Goal: Complete application form

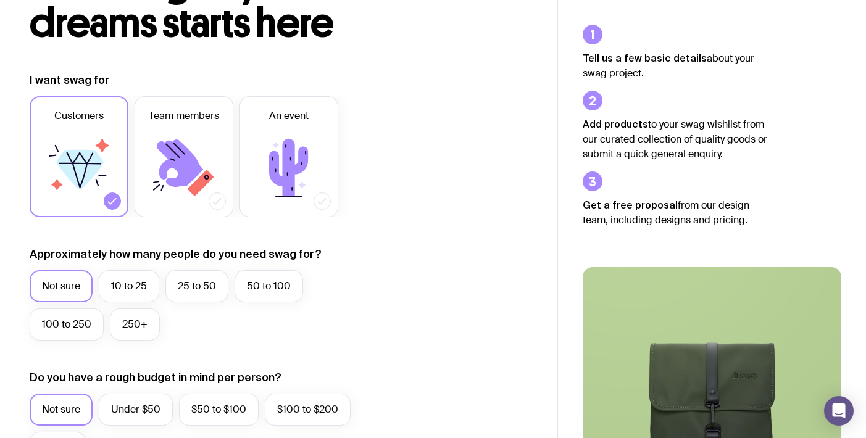
scroll to position [115, 0]
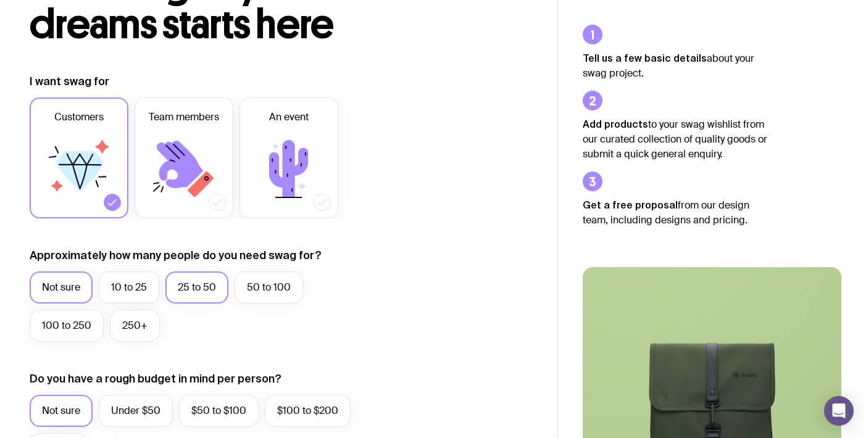
click at [195, 286] on label "25 to 50" at bounding box center [196, 288] width 63 height 32
click at [0, 0] on input "25 to 50" at bounding box center [0, 0] width 0 height 0
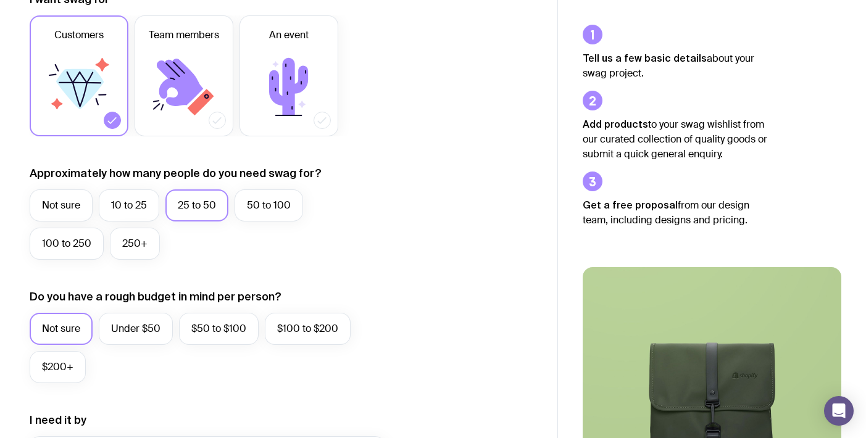
scroll to position [198, 0]
click at [151, 325] on label "Under $50" at bounding box center [136, 328] width 74 height 32
click at [0, 0] on input "Under $50" at bounding box center [0, 0] width 0 height 0
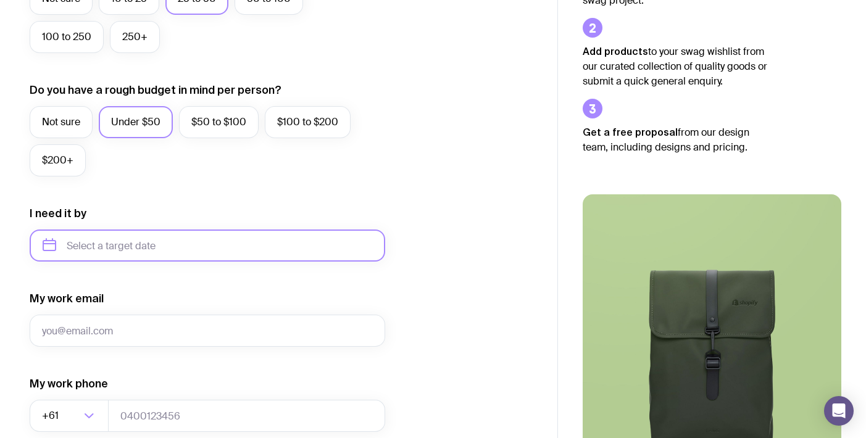
scroll to position [611, 0]
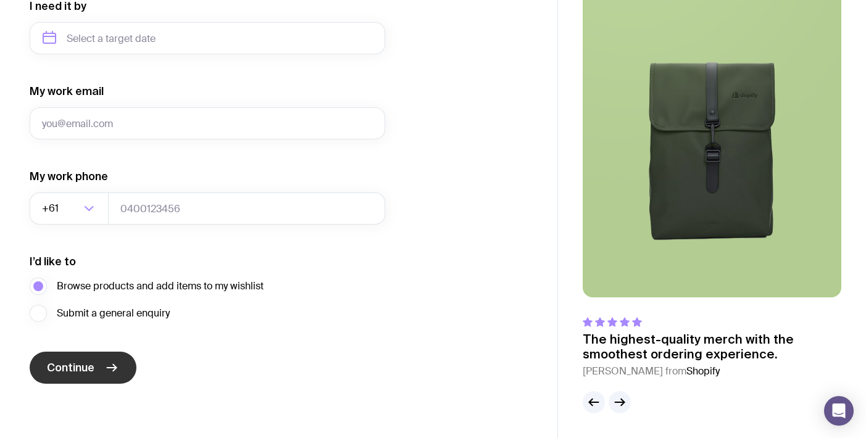
click at [83, 360] on button "Continue" at bounding box center [83, 368] width 107 height 32
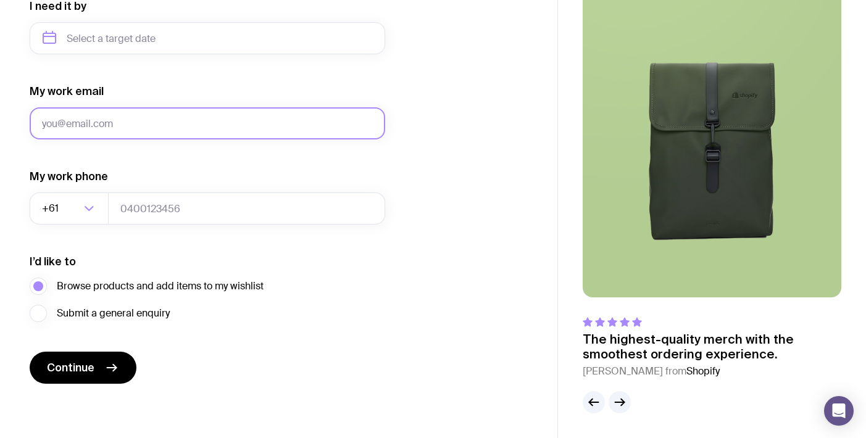
click at [104, 123] on input "My work email" at bounding box center [208, 123] width 356 height 32
type input "[EMAIL_ADDRESS][DOMAIN_NAME]"
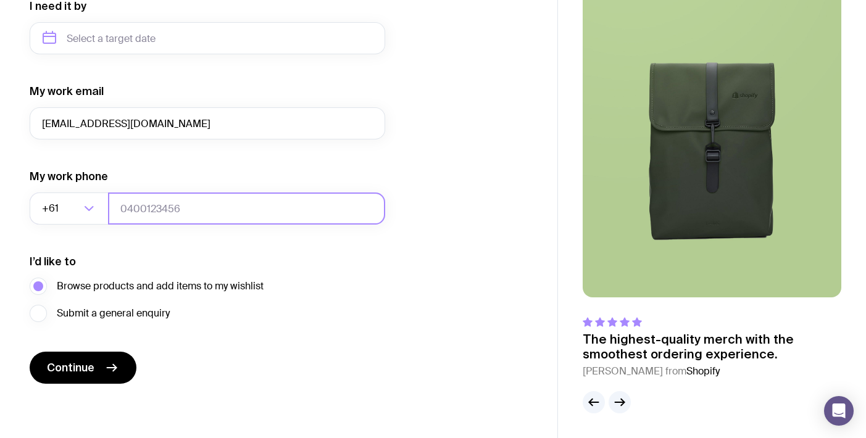
type input "0450462075"
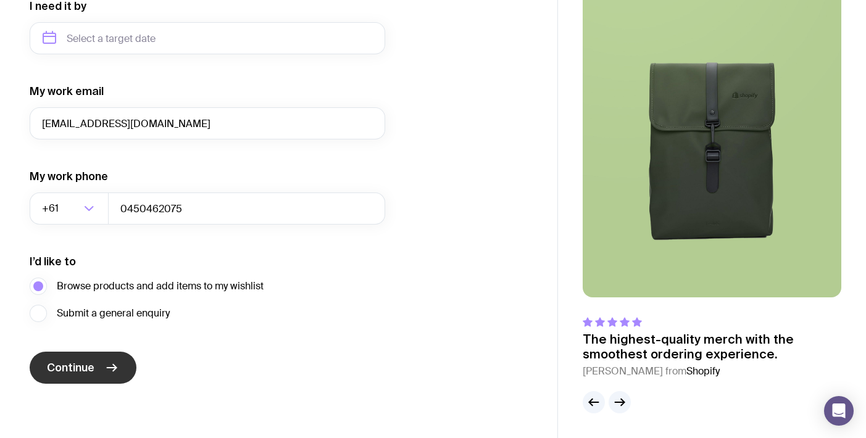
click at [104, 360] on button "Continue" at bounding box center [83, 368] width 107 height 32
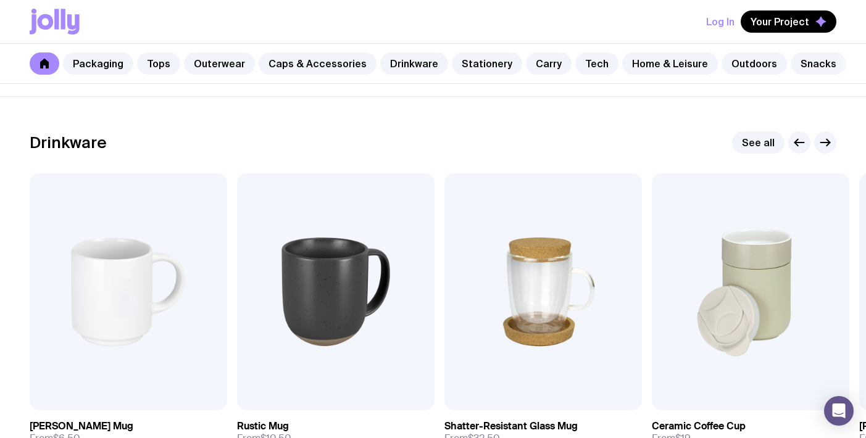
scroll to position [1737, 0]
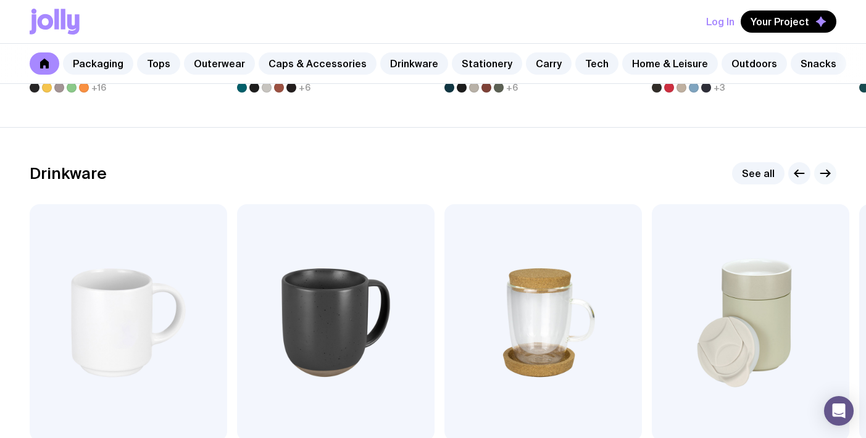
click at [830, 174] on icon "button" at bounding box center [825, 174] width 9 height 0
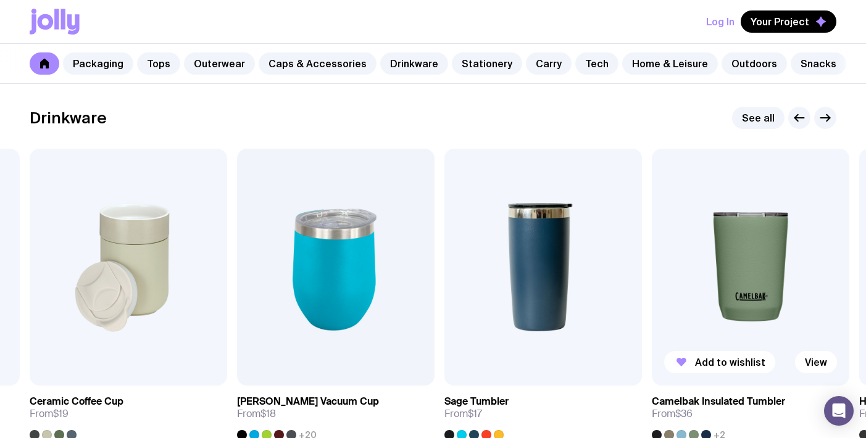
scroll to position [1788, 0]
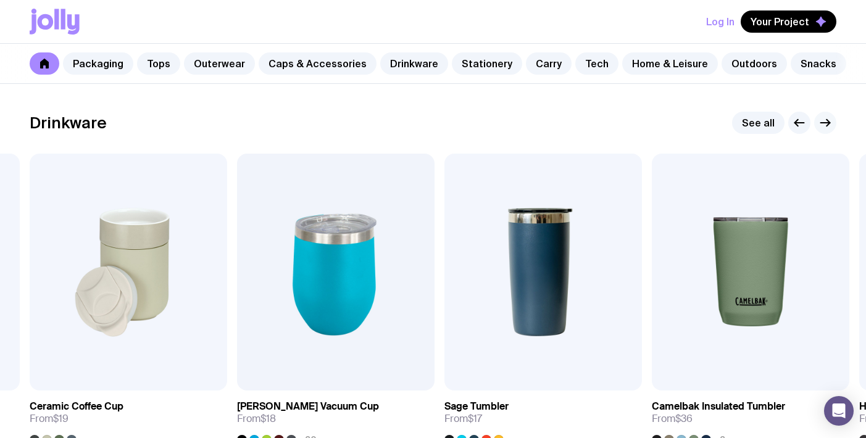
click at [824, 123] on icon "button" at bounding box center [825, 123] width 9 height 0
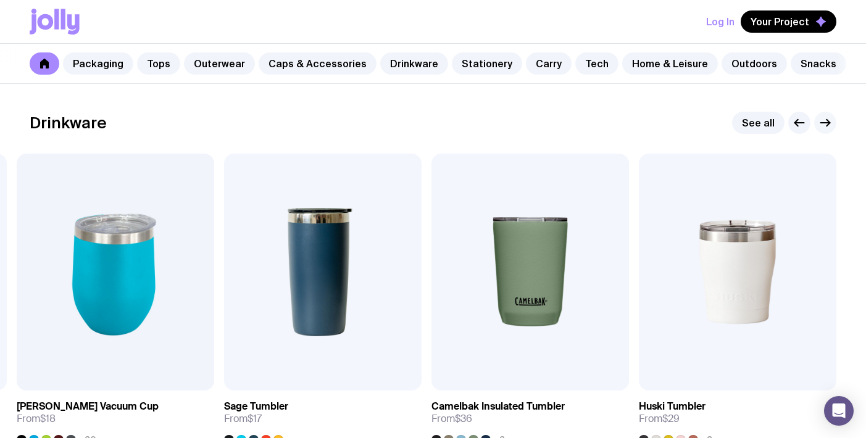
click at [824, 123] on icon "button" at bounding box center [825, 123] width 9 height 0
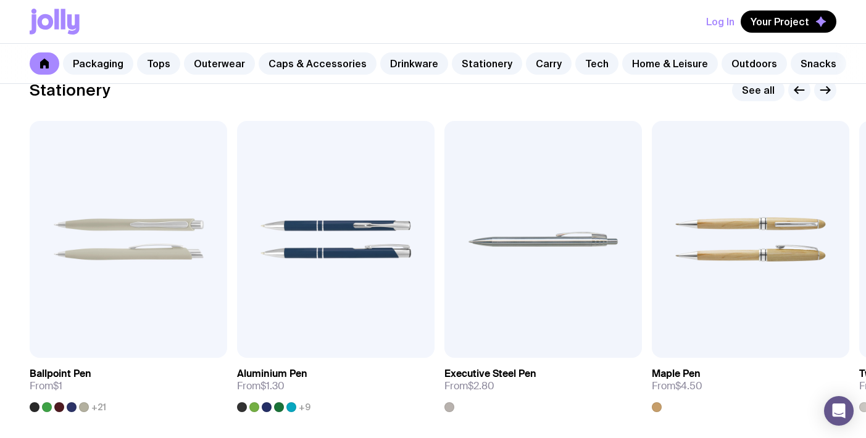
scroll to position [2225, 0]
click at [826, 88] on icon "button" at bounding box center [825, 89] width 15 height 15
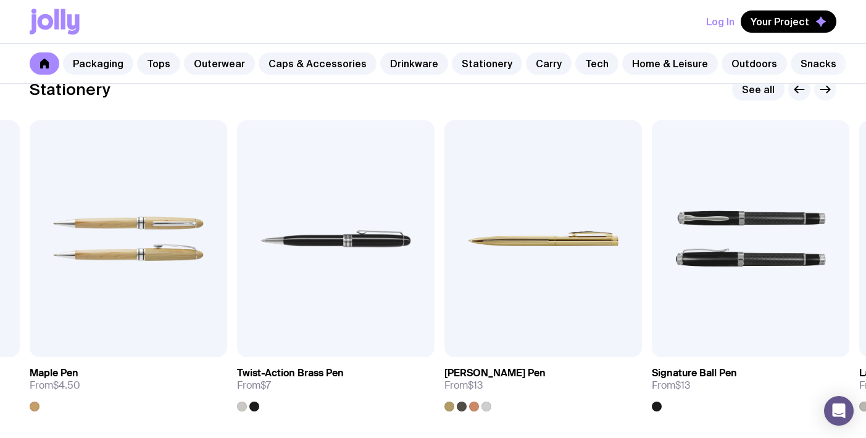
click at [826, 88] on icon "button" at bounding box center [825, 89] width 15 height 15
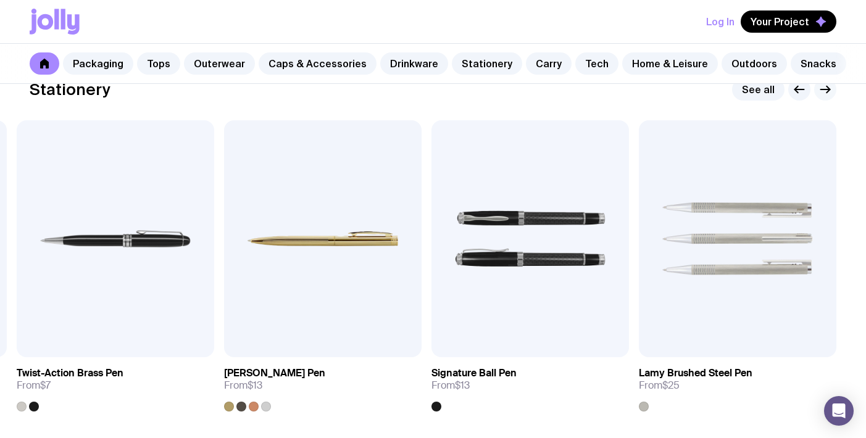
click at [826, 88] on icon "button" at bounding box center [825, 89] width 15 height 15
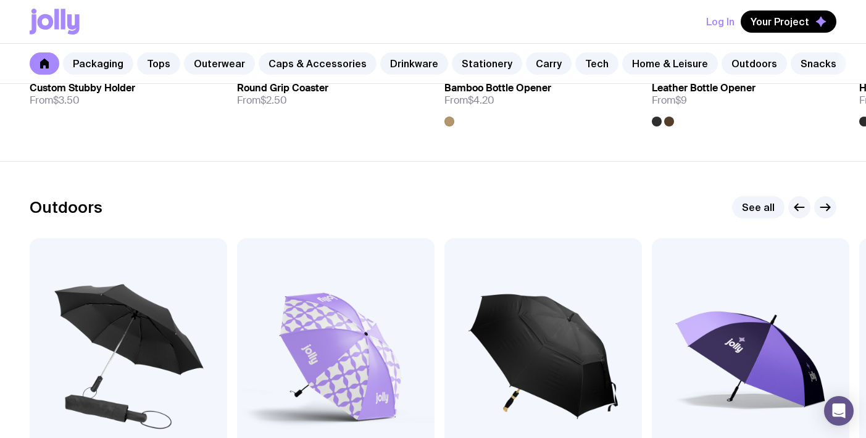
scroll to position [3628, 0]
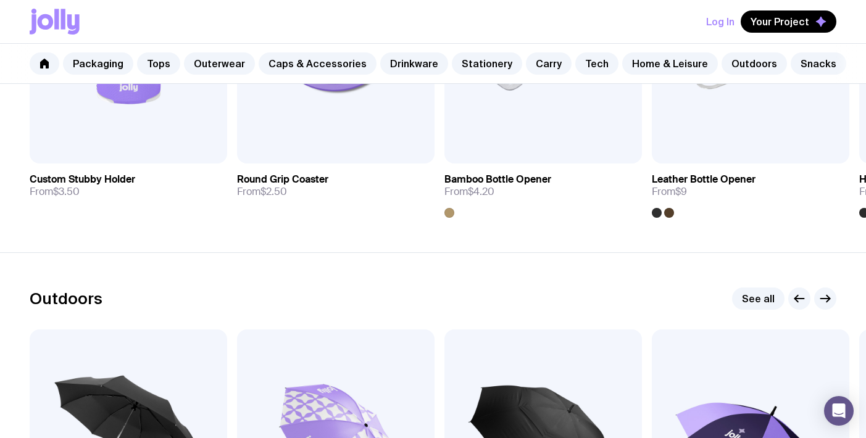
scroll to position [611, 0]
